Goal: Task Accomplishment & Management: Manage account settings

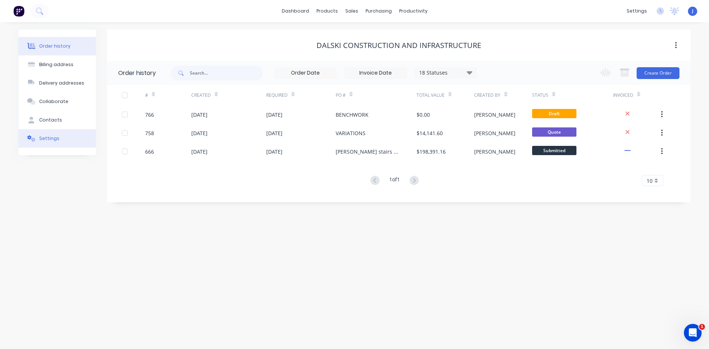
click at [59, 137] on button "Settings" at bounding box center [57, 138] width 78 height 18
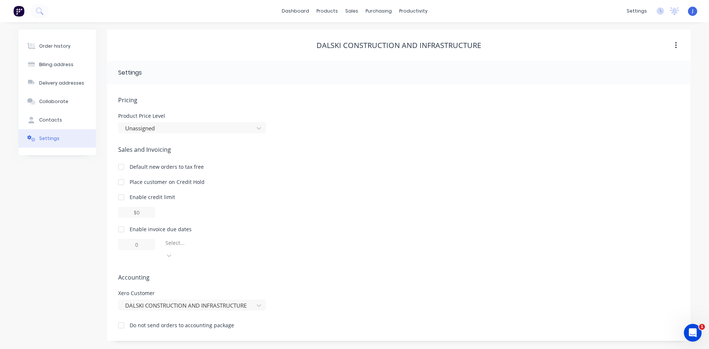
click at [123, 230] on div at bounding box center [121, 229] width 15 height 15
type input "1"
click at [144, 247] on input "1" at bounding box center [136, 244] width 37 height 11
type input "7"
type input "15"
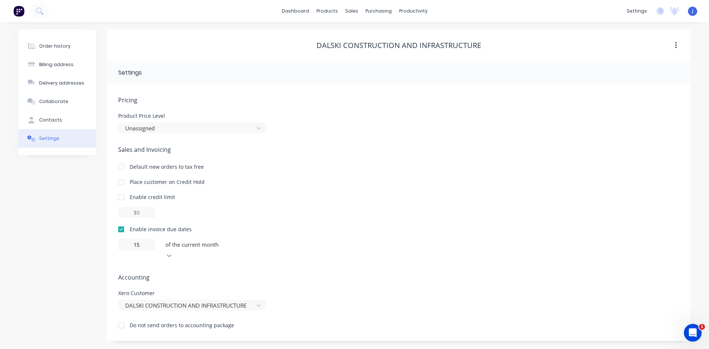
click at [173, 252] on icon at bounding box center [168, 255] width 7 height 7
click at [120, 318] on div at bounding box center [121, 325] width 15 height 15
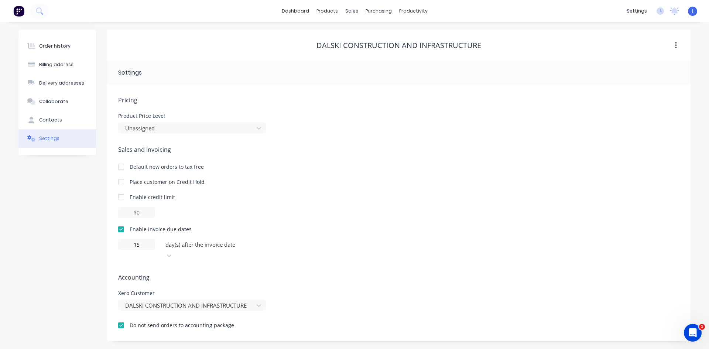
click at [121, 318] on div at bounding box center [121, 325] width 15 height 15
click at [55, 119] on div "Contacts" at bounding box center [50, 120] width 23 height 7
select select "AU"
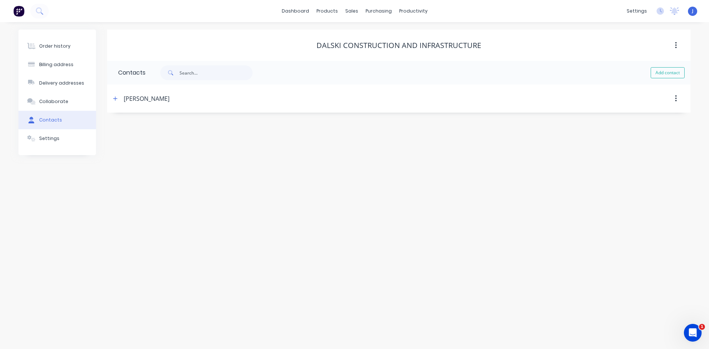
click at [134, 100] on div "[PERSON_NAME]" at bounding box center [147, 98] width 46 height 9
click at [115, 99] on icon "button" at bounding box center [115, 98] width 4 height 5
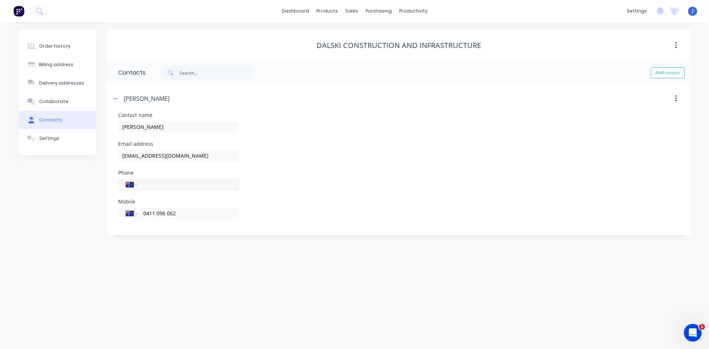
click at [144, 183] on input "tel" at bounding box center [187, 184] width 89 height 8
type input "[PHONE_NUMBER]"
click at [259, 193] on div "Phone International [GEOGRAPHIC_DATA] [GEOGRAPHIC_DATA] [GEOGRAPHIC_DATA] [GEOG…" at bounding box center [398, 184] width 561 height 29
click at [666, 74] on button "Add contact" at bounding box center [668, 72] width 34 height 11
select select "AU"
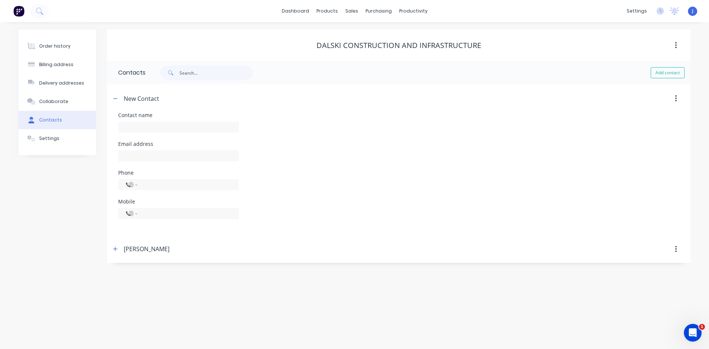
select select "AU"
click at [129, 126] on input "text" at bounding box center [178, 126] width 121 height 11
type input "accounts"
click at [131, 157] on input "text" at bounding box center [178, 155] width 121 height 11
select select "AU"
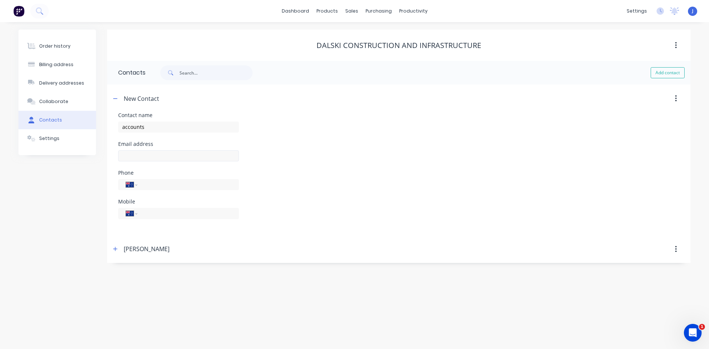
select select "AU"
paste input "[EMAIL_ADDRESS][DOMAIN_NAME]"
type input "[EMAIL_ADDRESS][DOMAIN_NAME]"
click at [144, 183] on input "tel" at bounding box center [187, 184] width 89 height 8
click at [154, 185] on input "tel" at bounding box center [187, 184] width 89 height 8
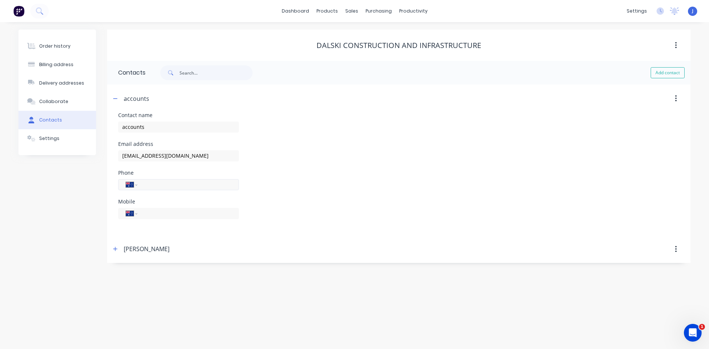
paste input "[PHONE_NUMBER]"
type input "[PHONE_NUMBER]"
click at [50, 67] on div "Billing address" at bounding box center [56, 64] width 34 height 7
select select "AU"
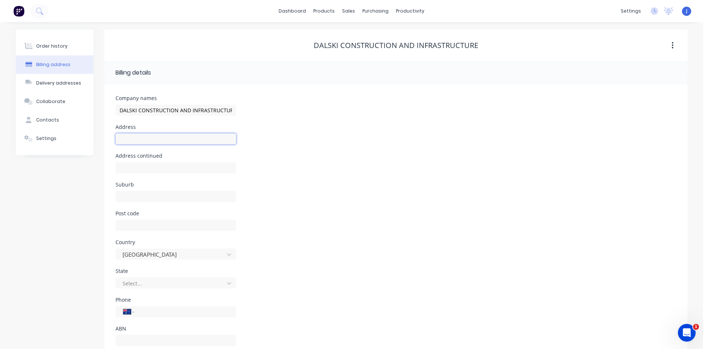
click at [126, 140] on input "text" at bounding box center [176, 138] width 121 height 11
paste input "[STREET_ADDRESS][PERSON_NAME] 2015"
type input "[STREET_ADDRESS][PERSON_NAME] 2015"
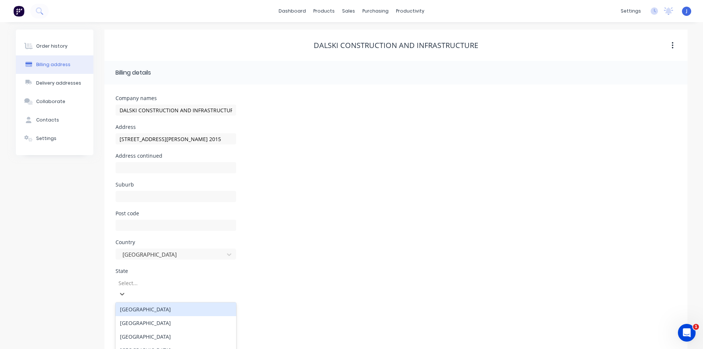
scroll to position [21, 0]
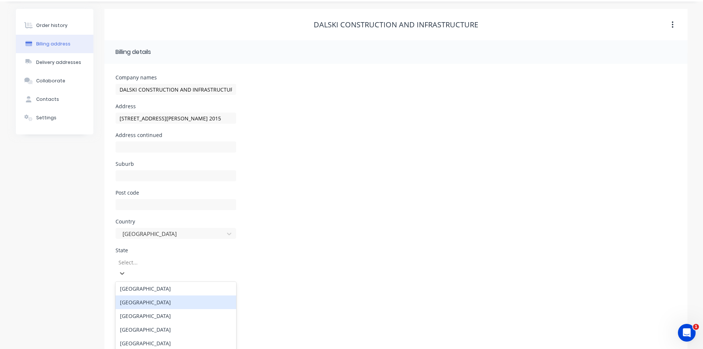
click at [174, 295] on div "[GEOGRAPHIC_DATA]" at bounding box center [176, 302] width 121 height 14
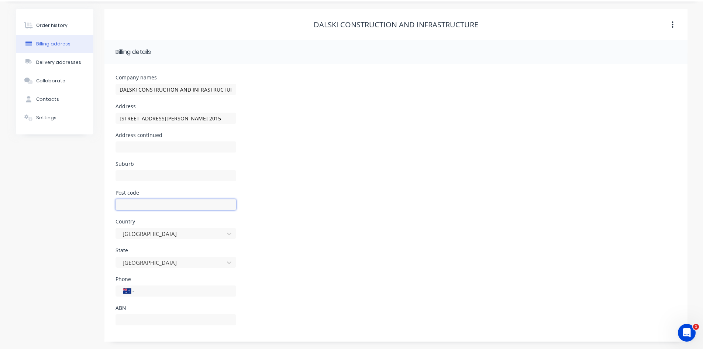
click at [142, 200] on input "text" at bounding box center [176, 204] width 121 height 11
type input "2015"
click at [232, 117] on input "[STREET_ADDRESS][PERSON_NAME] 2015" at bounding box center [176, 118] width 121 height 11
click at [126, 178] on input "text" at bounding box center [176, 175] width 121 height 11
drag, startPoint x: 210, startPoint y: 118, endPoint x: 180, endPoint y: 120, distance: 30.7
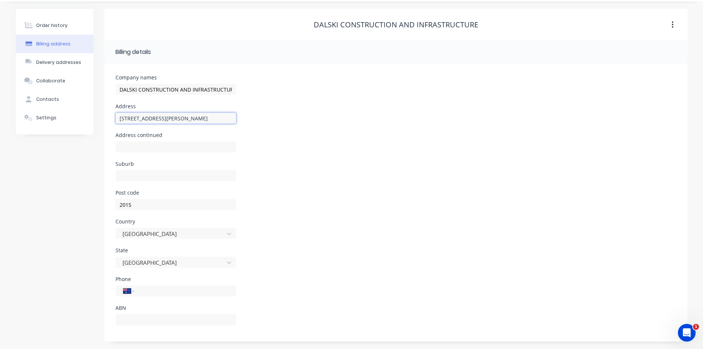
click at [180, 120] on input "[STREET_ADDRESS][PERSON_NAME]" at bounding box center [176, 118] width 121 height 11
type input "[STREET_ADDRESS][PERSON_NAME],"
click at [128, 178] on input "text" at bounding box center [176, 175] width 121 height 11
paste input "[GEOGRAPHIC_DATA]"
type input "[GEOGRAPHIC_DATA]"
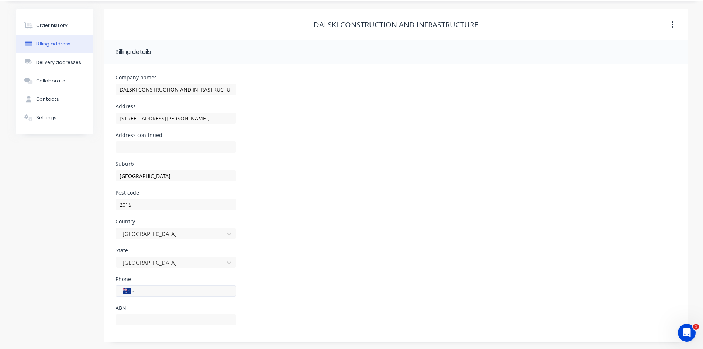
click at [152, 291] on input "tel" at bounding box center [184, 291] width 89 height 8
click at [144, 293] on input "tel" at bounding box center [184, 291] width 89 height 8
paste input "[PHONE_NUMBER]"
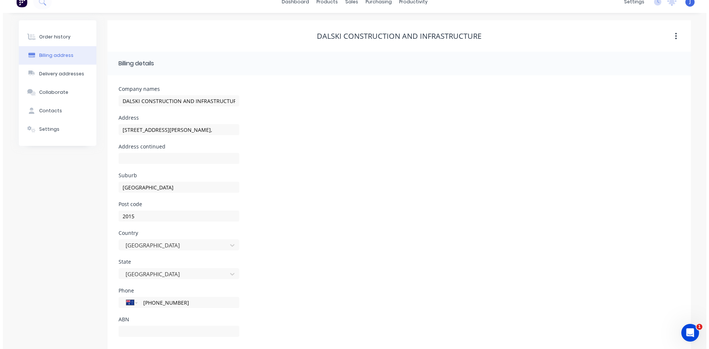
scroll to position [0, 0]
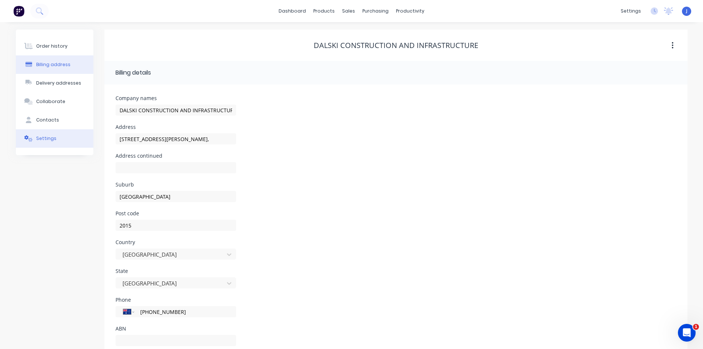
type input "[PHONE_NUMBER]"
click at [44, 137] on div "Settings" at bounding box center [46, 138] width 20 height 7
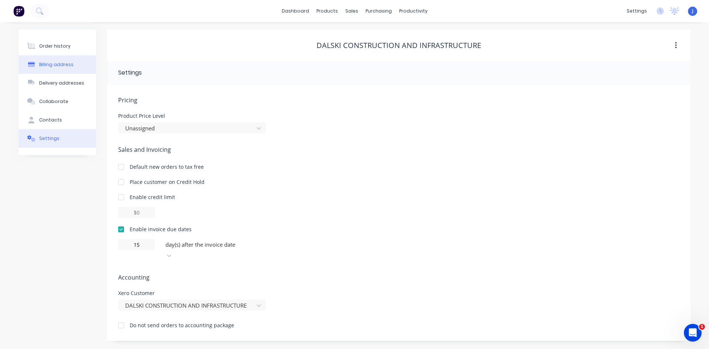
click at [52, 61] on button "Billing address" at bounding box center [57, 64] width 78 height 18
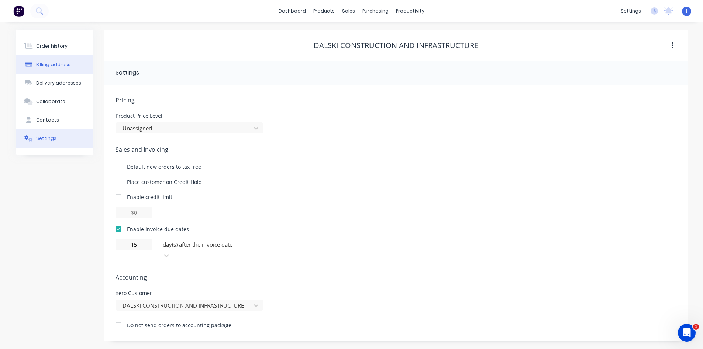
select select "AU"
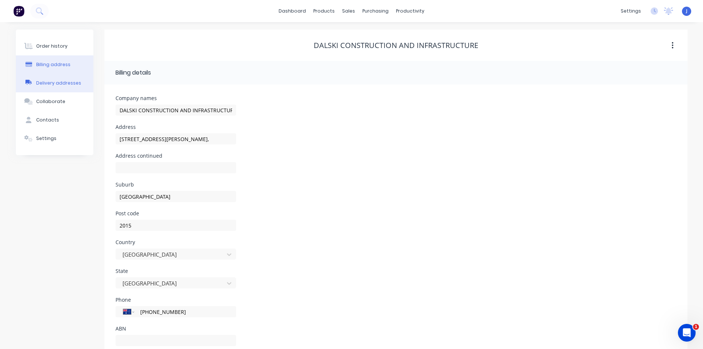
click at [51, 83] on div "Delivery addresses" at bounding box center [58, 83] width 45 height 7
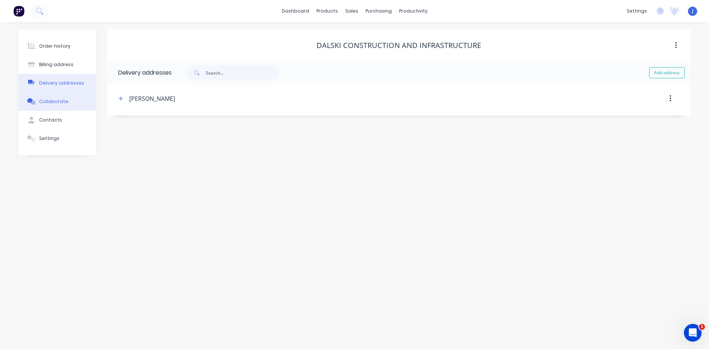
click at [51, 103] on div "Collaborate" at bounding box center [53, 101] width 29 height 7
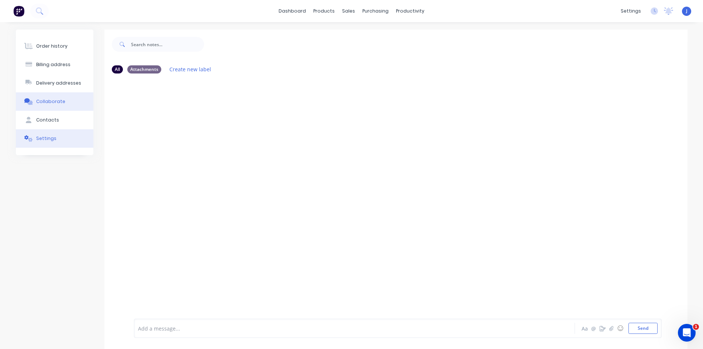
click at [52, 136] on div "Settings" at bounding box center [46, 138] width 20 height 7
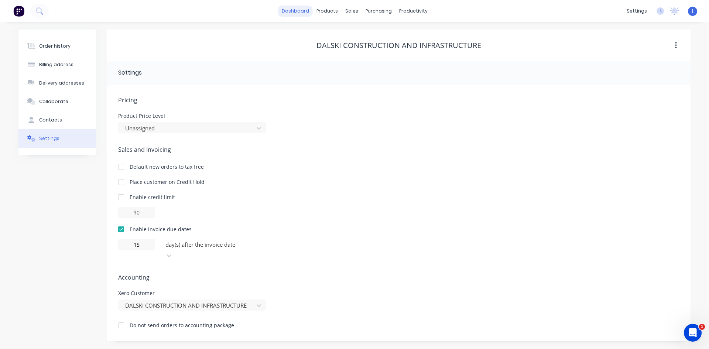
click at [304, 11] on link "dashboard" at bounding box center [295, 11] width 35 height 11
